Goal: Task Accomplishment & Management: Use online tool/utility

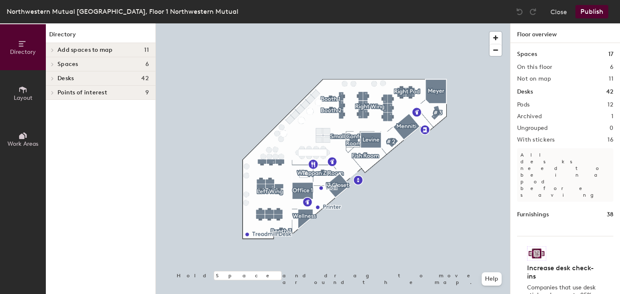
click at [62, 62] on span "Spaces" at bounding box center [68, 64] width 21 height 7
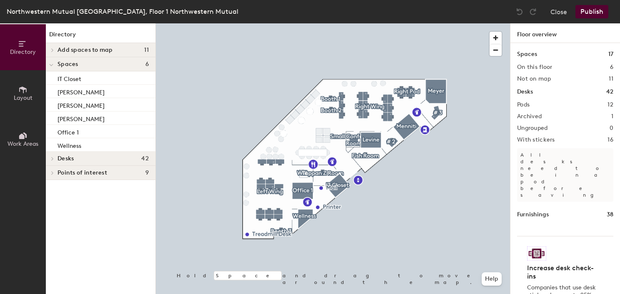
click at [60, 47] on span "Add spaces to map" at bounding box center [85, 50] width 55 height 7
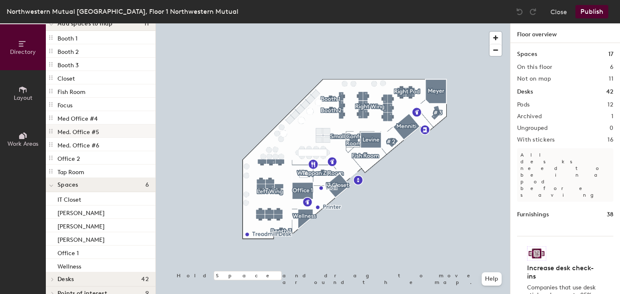
scroll to position [40, 0]
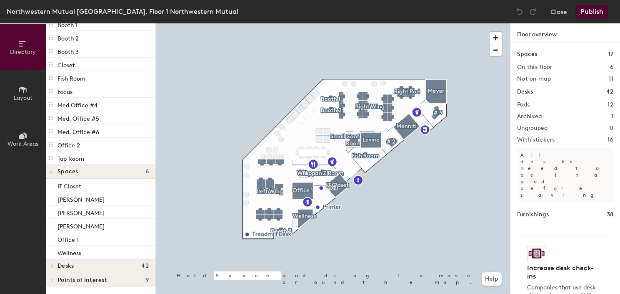
click at [61, 264] on span "Desks" at bounding box center [66, 265] width 16 height 7
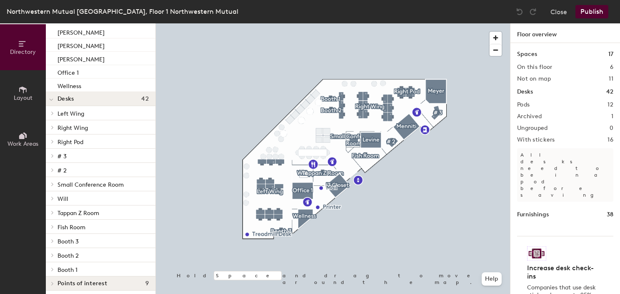
scroll to position [210, 0]
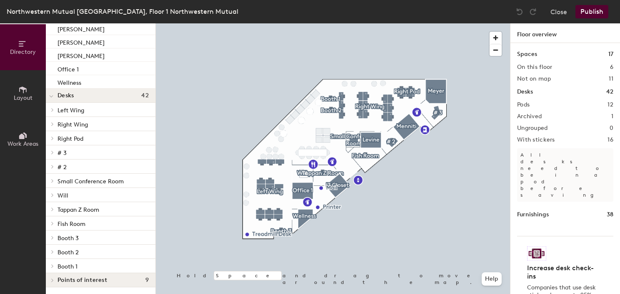
click at [52, 151] on icon at bounding box center [52, 152] width 3 height 4
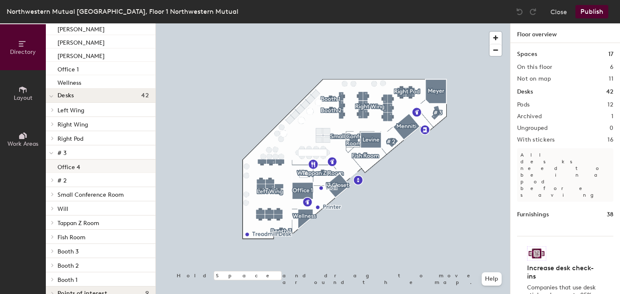
click at [67, 167] on p "Office 4" at bounding box center [69, 166] width 23 height 10
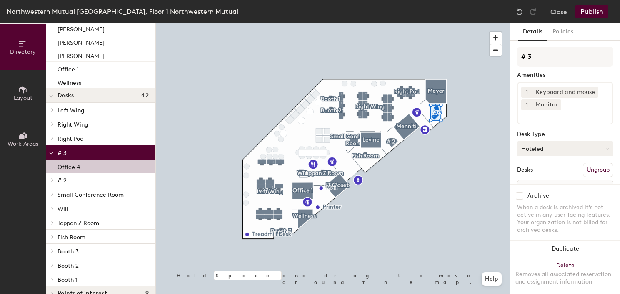
click at [572, 148] on button "Hoteled" at bounding box center [565, 148] width 96 height 15
click at [546, 174] on div "Assigned" at bounding box center [559, 174] width 83 height 13
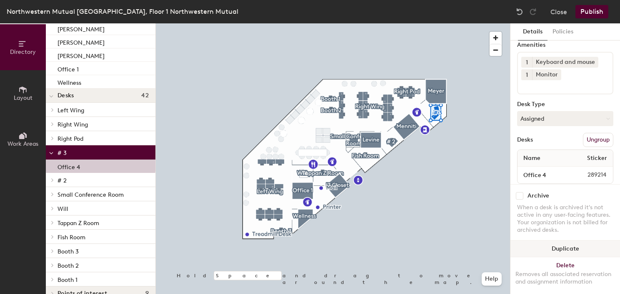
scroll to position [48, 0]
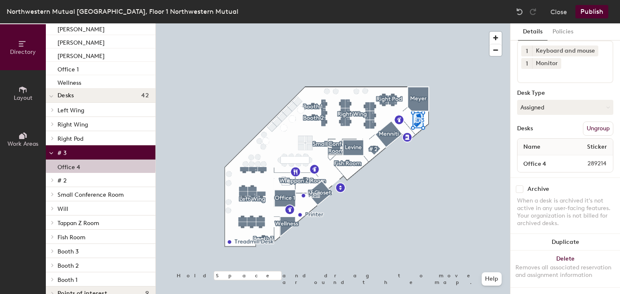
click at [592, 13] on button "Publish" at bounding box center [592, 11] width 33 height 13
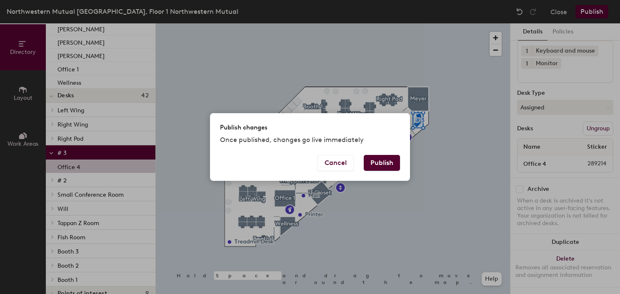
click at [380, 162] on button "Publish" at bounding box center [382, 163] width 36 height 16
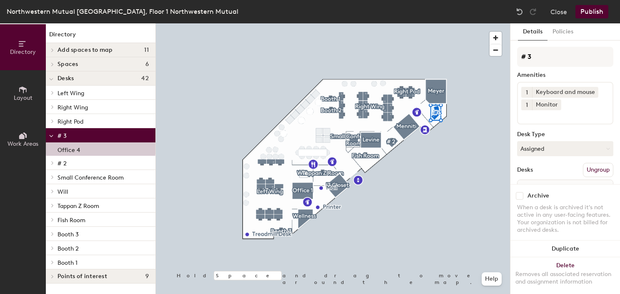
click at [519, 192] on input "checkbox" at bounding box center [520, 196] width 8 height 8
checkbox input "true"
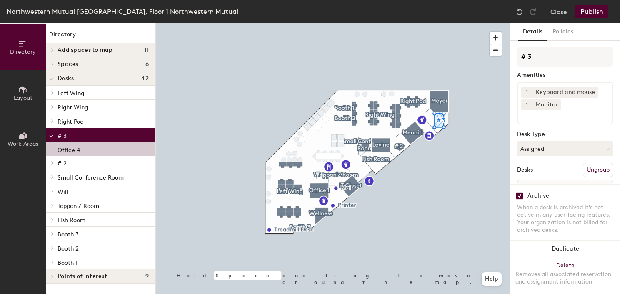
click at [589, 10] on button "Publish" at bounding box center [592, 11] width 33 height 13
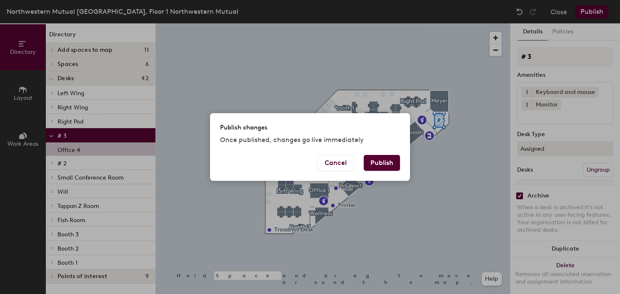
drag, startPoint x: 380, startPoint y: 162, endPoint x: 445, endPoint y: 227, distance: 92.3
click at [380, 162] on button "Publish" at bounding box center [382, 163] width 36 height 16
